Goal: Check status: Check status

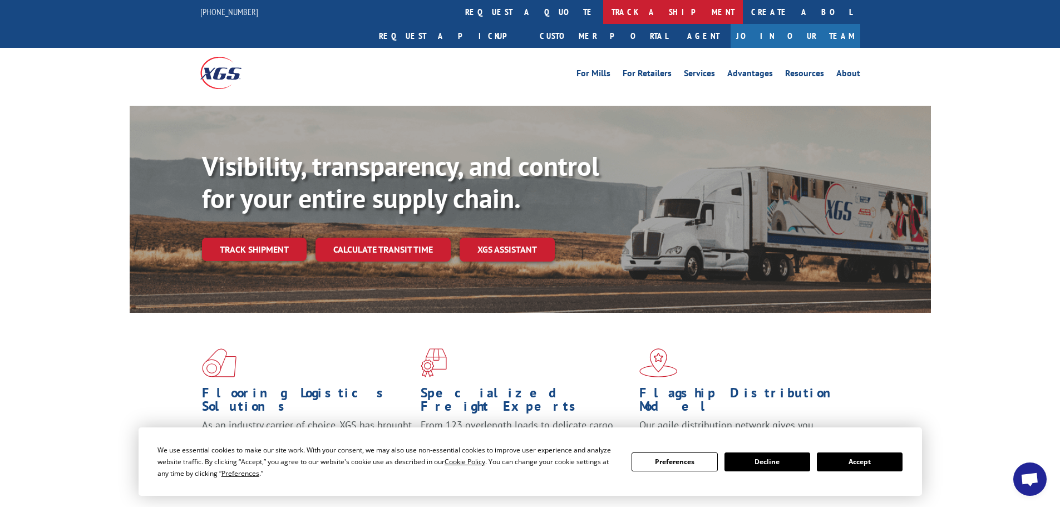
click at [603, 9] on link "track a shipment" at bounding box center [673, 12] width 140 height 24
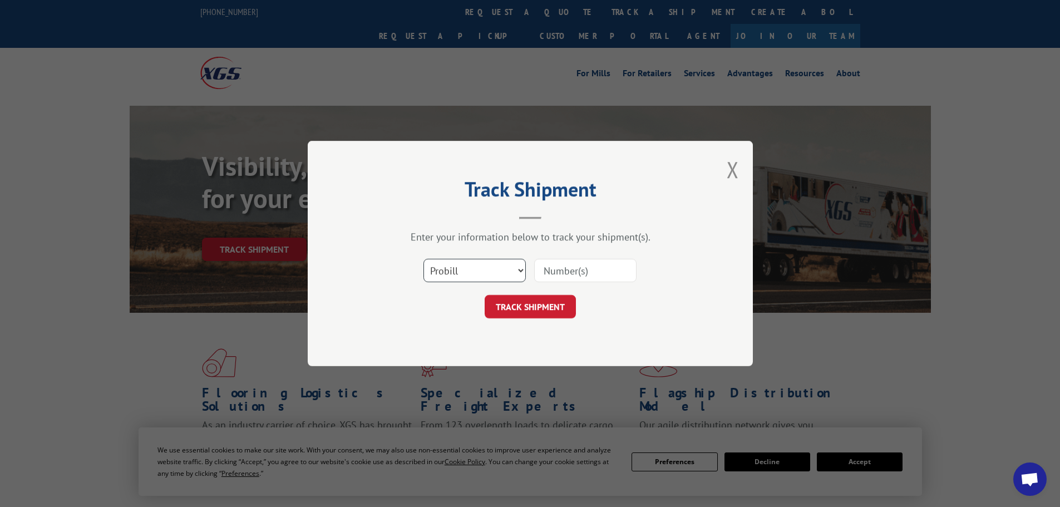
click at [487, 273] on select "Select category... Probill BOL PO" at bounding box center [474, 270] width 102 height 23
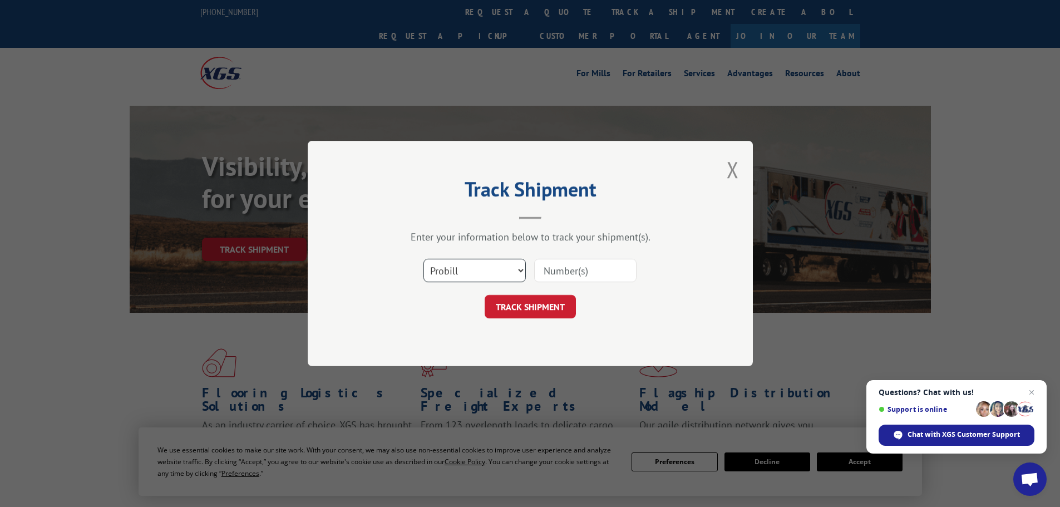
select select "bol"
click at [423, 259] on select "Select category... Probill BOL PO" at bounding box center [474, 270] width 102 height 23
click at [560, 270] on input at bounding box center [585, 270] width 102 height 23
paste input "447915"
type input "447915"
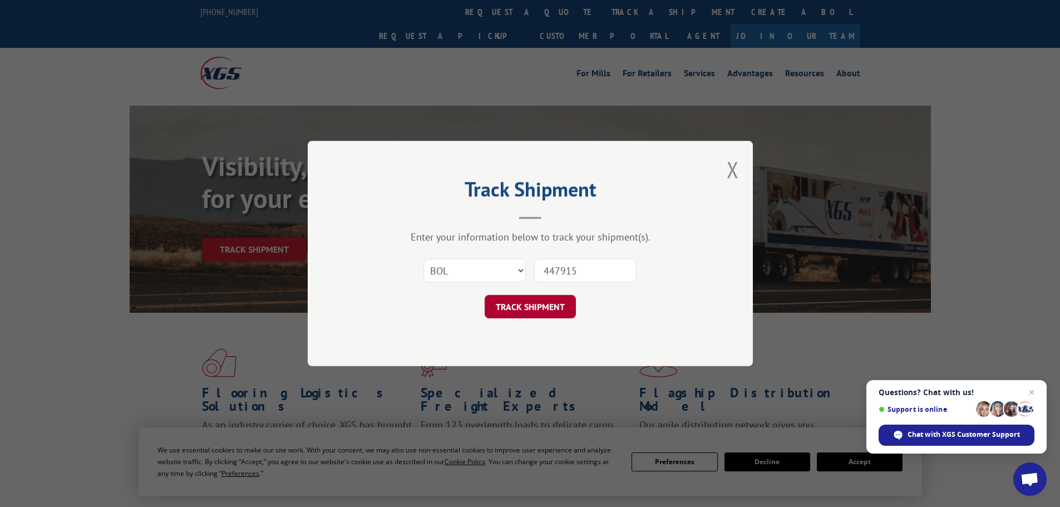
click at [532, 310] on button "TRACK SHIPMENT" at bounding box center [530, 306] width 91 height 23
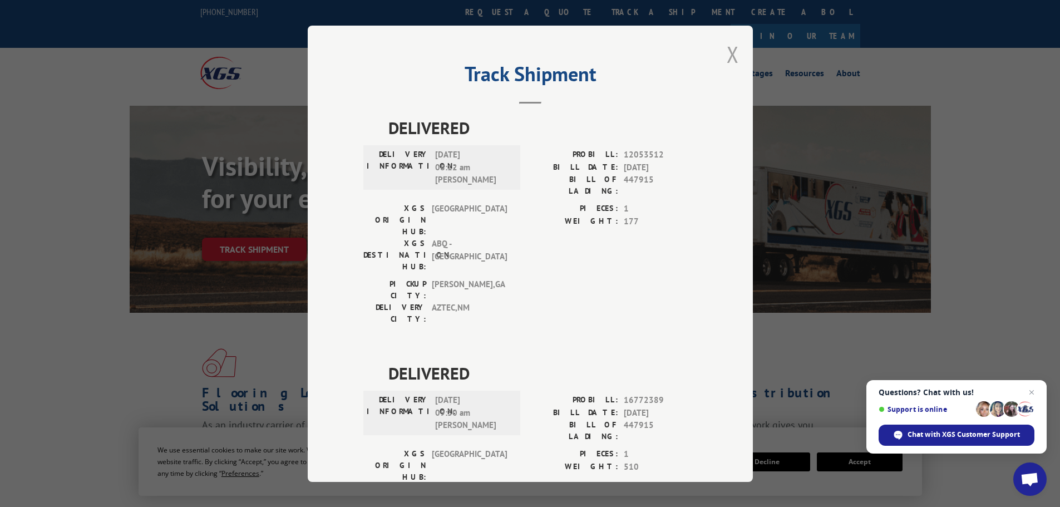
click at [731, 58] on button "Close modal" at bounding box center [733, 53] width 12 height 29
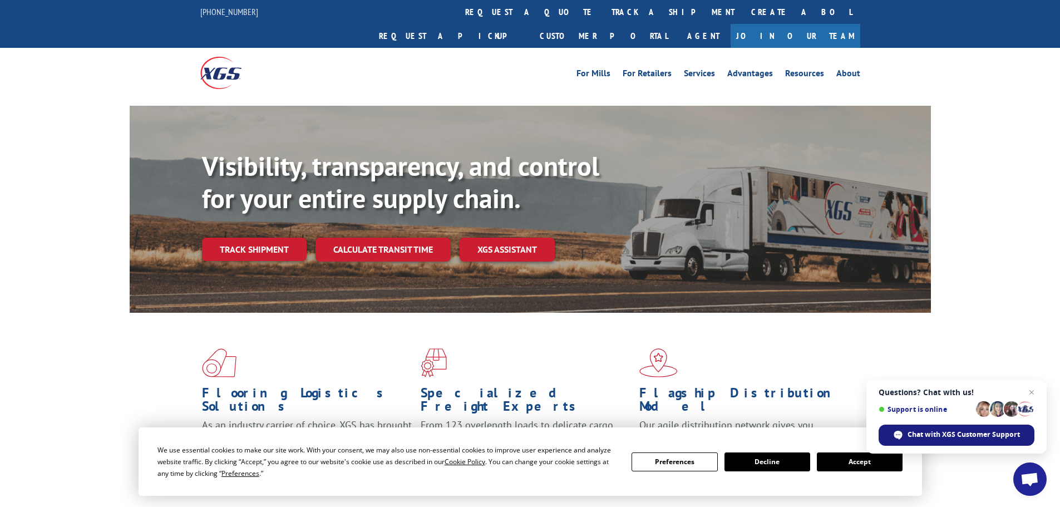
click at [921, 436] on span "Chat with XGS Customer Support" at bounding box center [963, 434] width 112 height 10
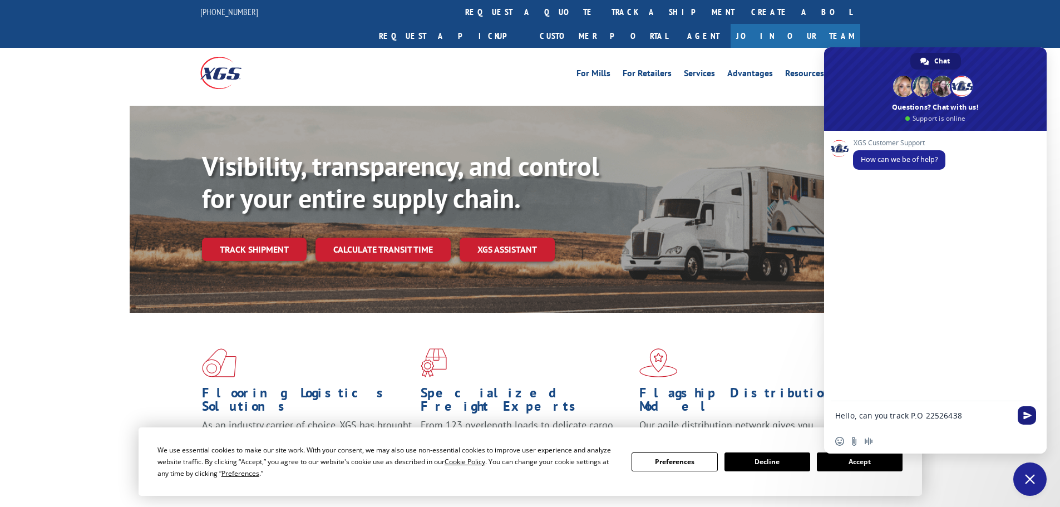
type textarea "Hello, can you track P.O 22526438"
click at [1023, 416] on span "Send" at bounding box center [1027, 415] width 8 height 8
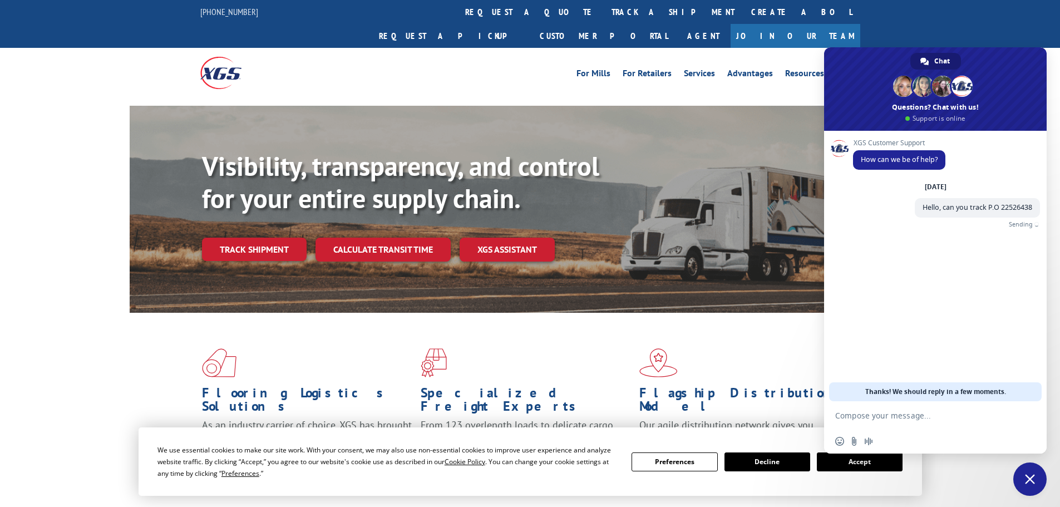
click at [858, 409] on form at bounding box center [923, 416] width 176 height 30
click at [859, 414] on textarea "Compose your message..." at bounding box center [923, 416] width 176 height 10
type textarea "d"
type textarea "[EMAIL_ADDRESS][DOMAIN_NAME]"
click at [1030, 411] on span "Send" at bounding box center [1027, 415] width 8 height 8
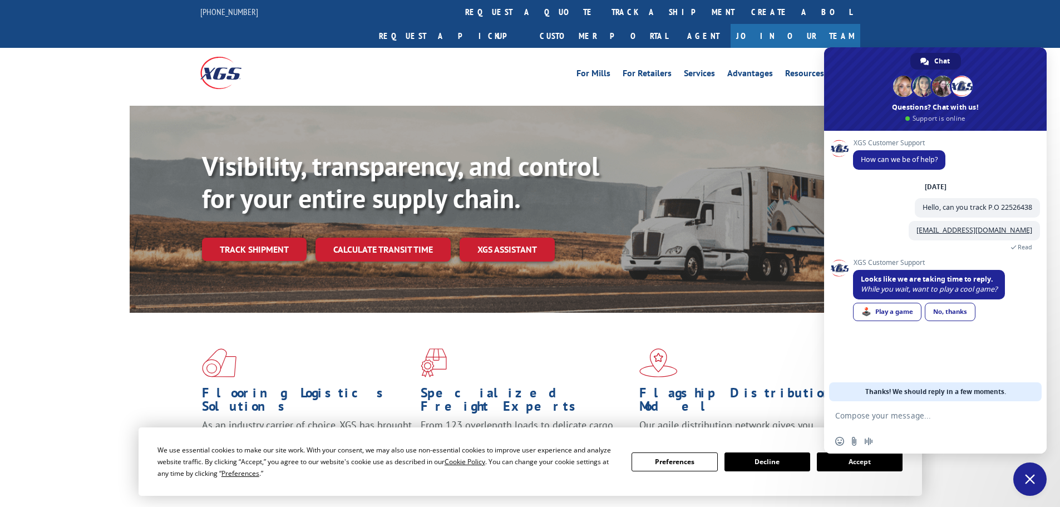
click at [865, 466] on button "Accept" at bounding box center [860, 461] width 86 height 19
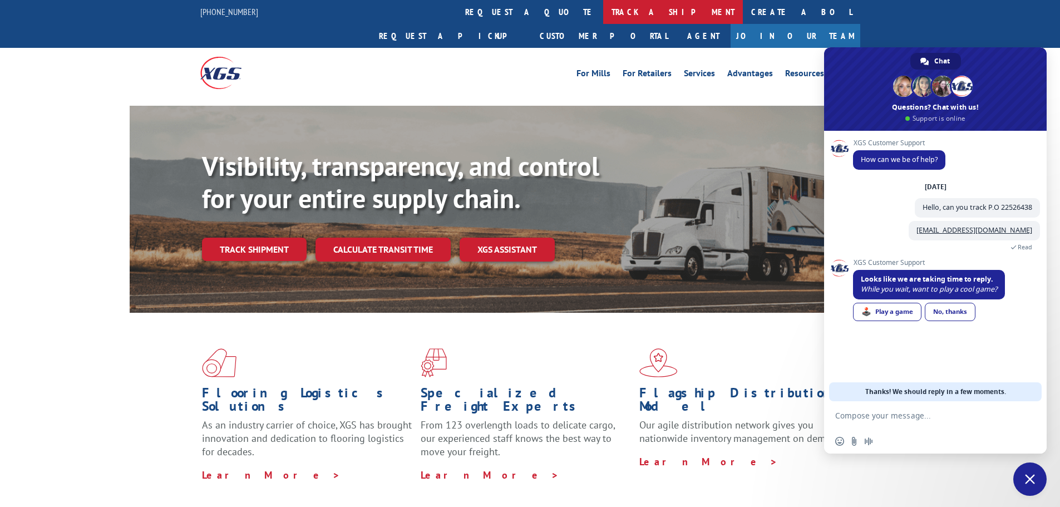
click at [603, 16] on link "track a shipment" at bounding box center [673, 12] width 140 height 24
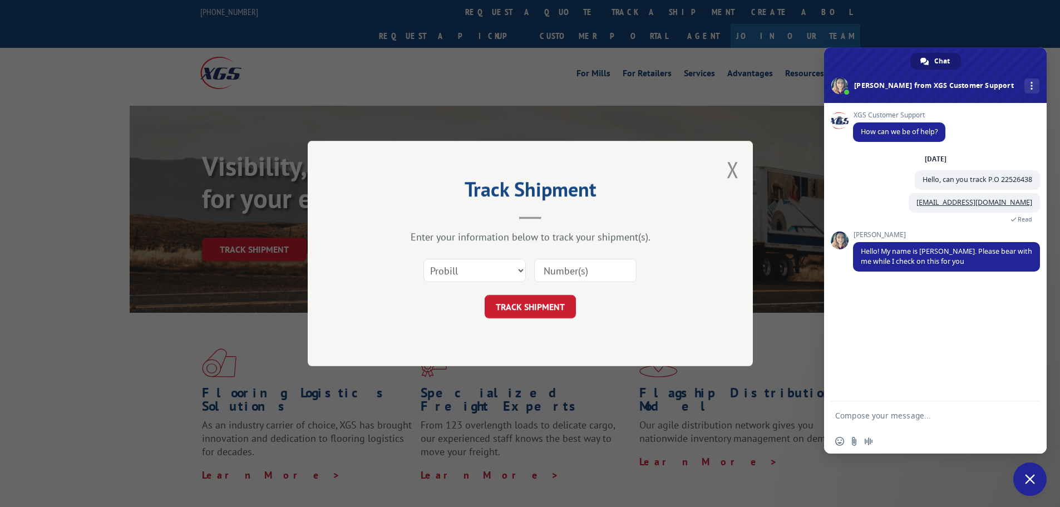
click at [556, 266] on input at bounding box center [585, 270] width 102 height 23
paste input "017957250903"
type input "017957250903"
click at [536, 302] on button "TRACK SHIPMENT" at bounding box center [530, 306] width 91 height 23
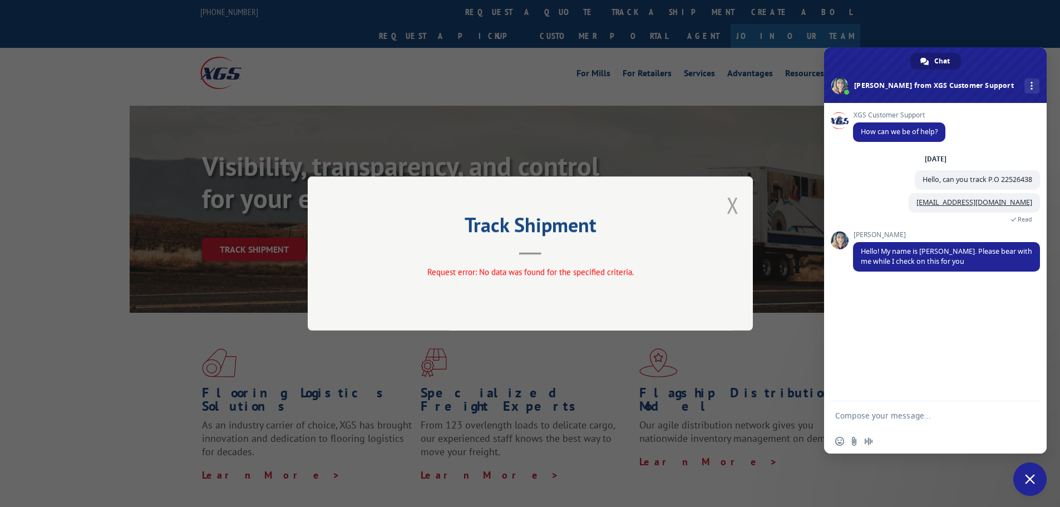
click at [738, 205] on button "Close modal" at bounding box center [733, 204] width 12 height 29
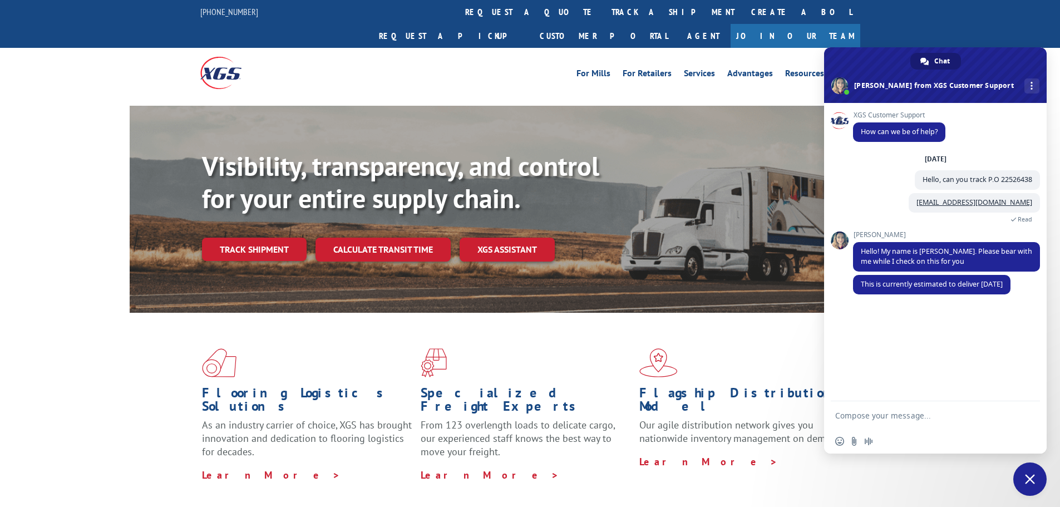
click at [856, 407] on form at bounding box center [923, 416] width 176 height 30
click at [854, 413] on textarea "Compose your message..." at bounding box center [923, 416] width 176 height 10
click at [839, 443] on span "Insert an emoji" at bounding box center [839, 441] width 9 height 9
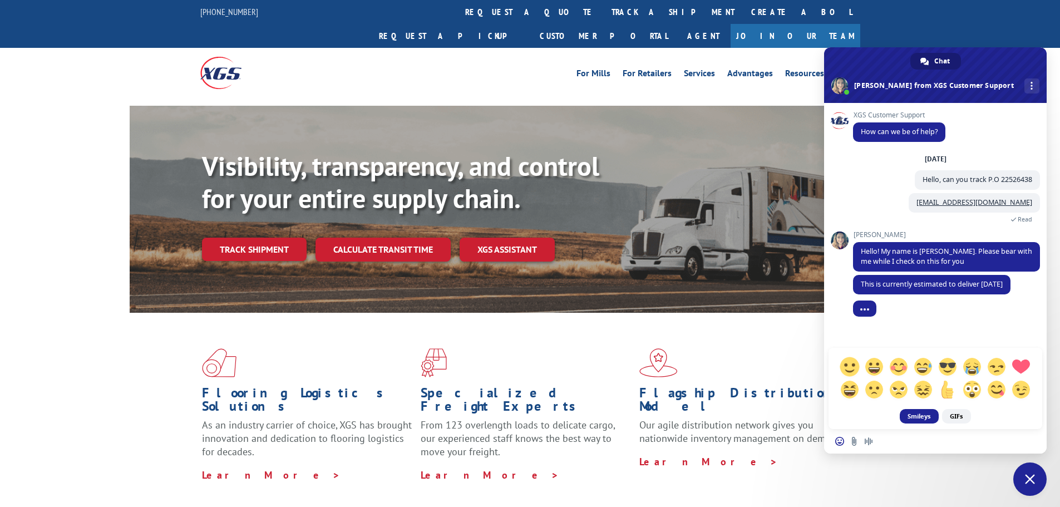
click at [846, 365] on span at bounding box center [848, 366] width 19 height 19
type textarea "Thank you :)"
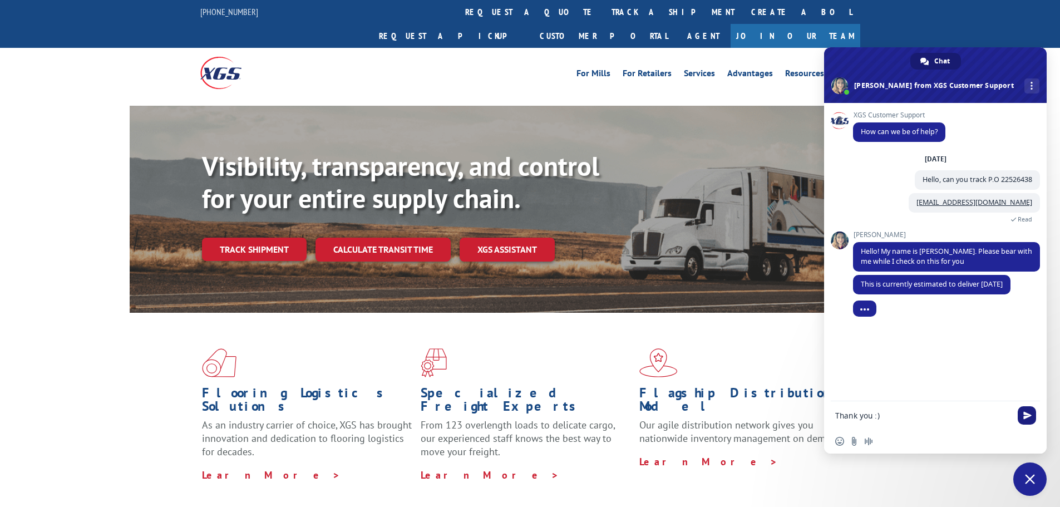
click at [1031, 419] on span "Send" at bounding box center [1026, 415] width 18 height 18
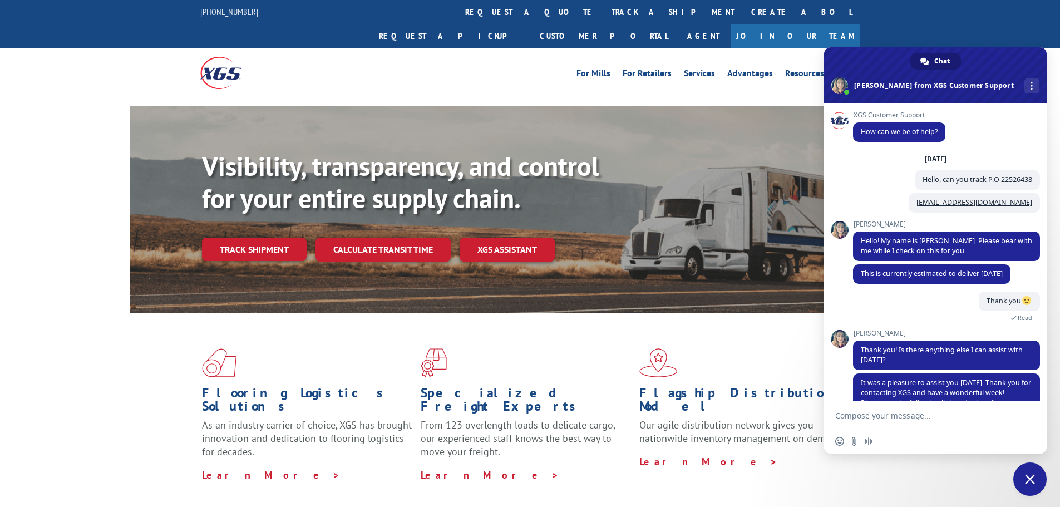
scroll to position [55, 0]
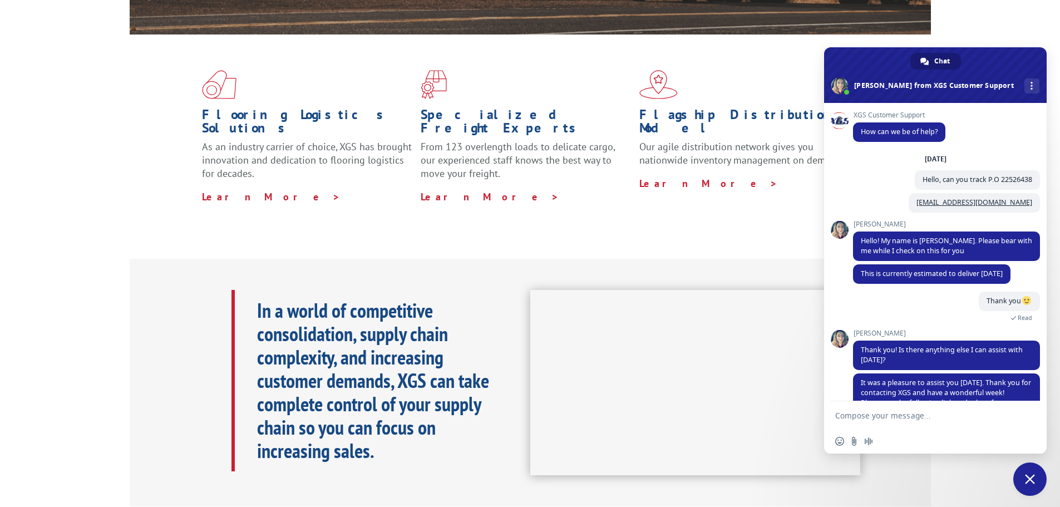
scroll to position [55, 0]
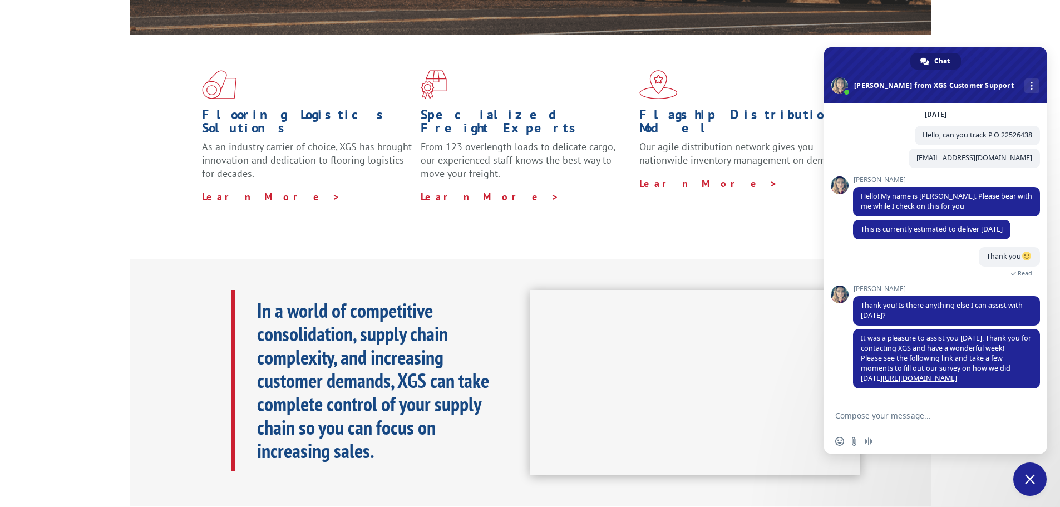
click at [850, 415] on textarea "Compose your message..." at bounding box center [923, 416] width 176 height 10
type textarea "Need one more P.o 22526525"
click at [1029, 411] on span "Send" at bounding box center [1027, 415] width 8 height 8
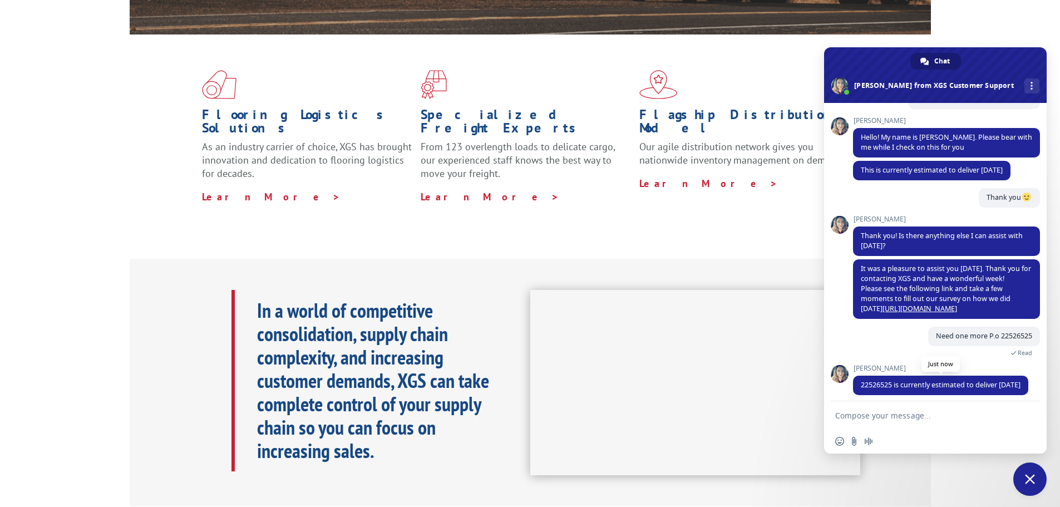
scroll to position [130, 0]
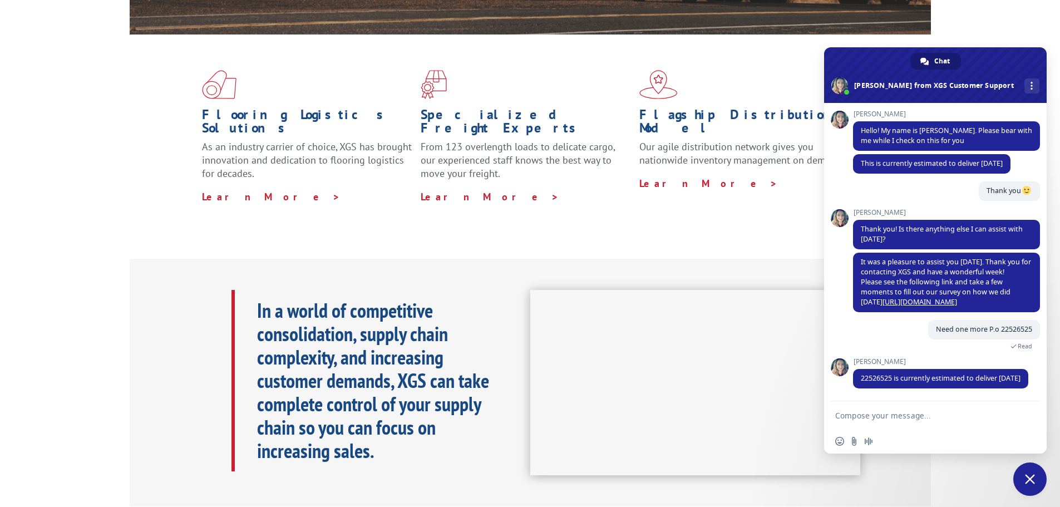
click at [854, 416] on textarea "Compose your message..." at bounding box center [923, 416] width 176 height 10
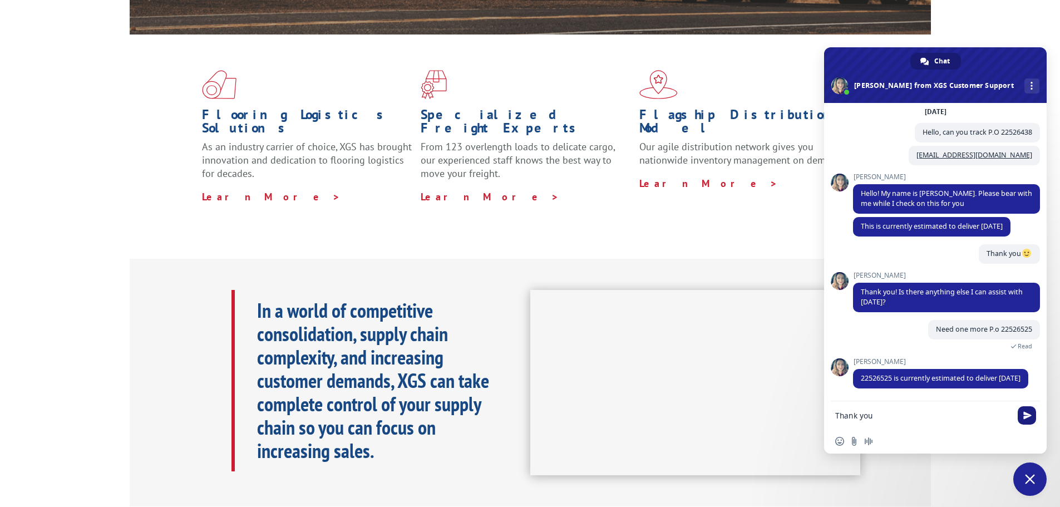
type textarea "Thank you"
click at [1023, 419] on span "Send" at bounding box center [1026, 415] width 18 height 18
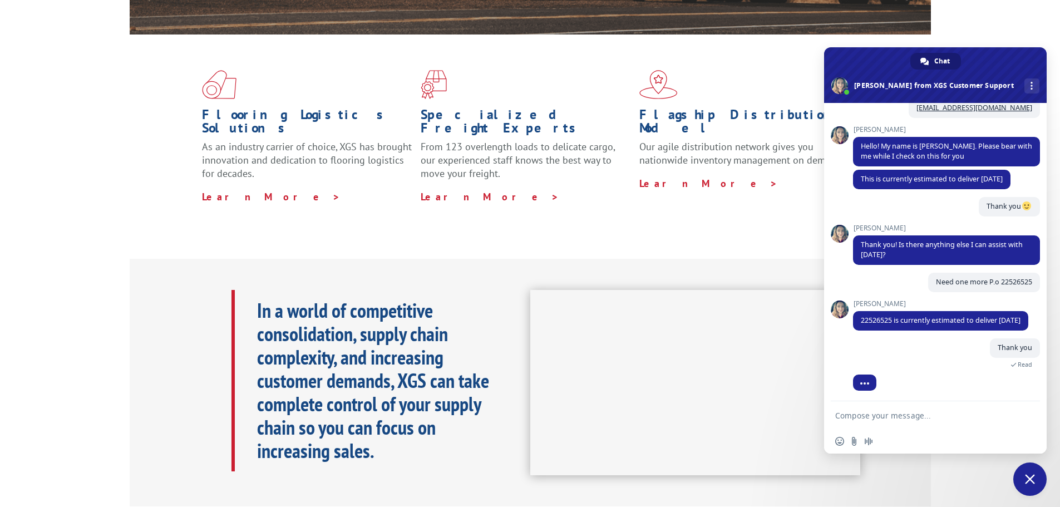
scroll to position [116, 0]
